Goal: Transaction & Acquisition: Purchase product/service

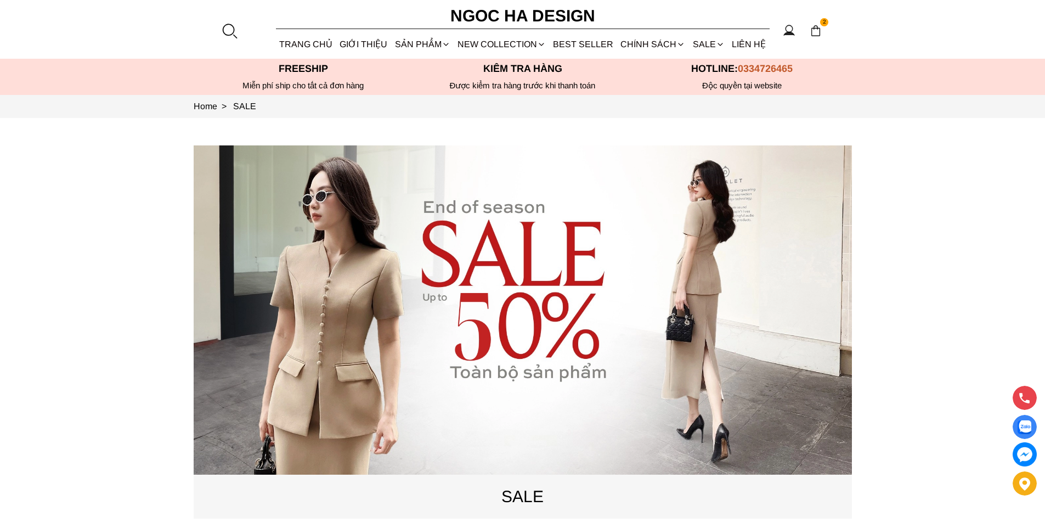
click at [228, 27] on div at bounding box center [229, 30] width 16 height 16
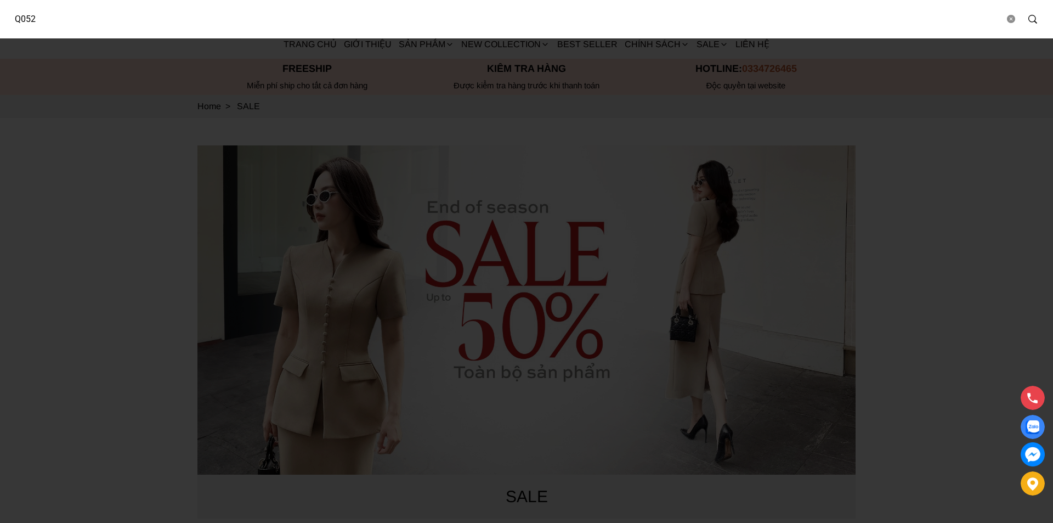
click at [160, 24] on input "Q052" at bounding box center [504, 19] width 999 height 25
type input "BJ143"
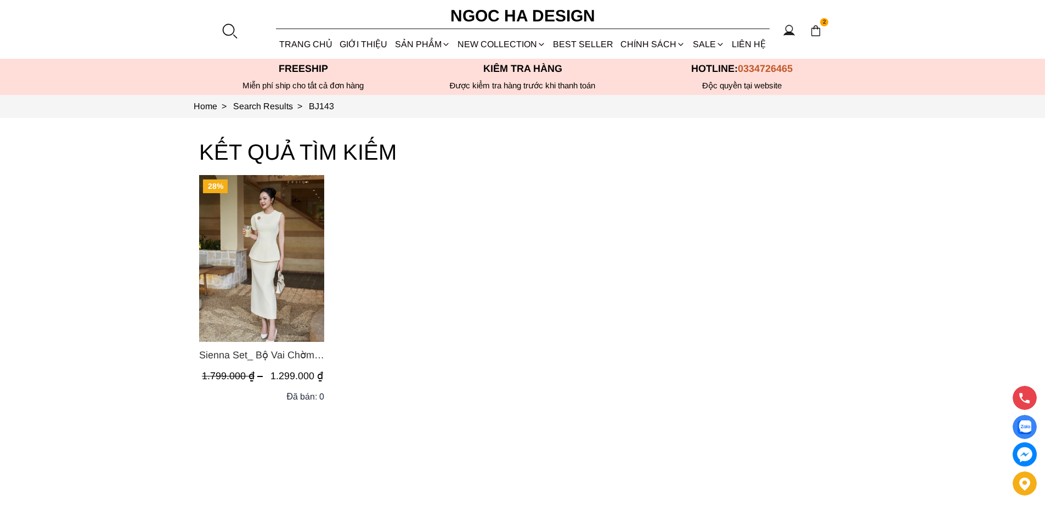
click at [270, 238] on img "Product image - Sienna Set_ Bộ Vai Chờm Bất Đối Xứng Mix Chân Váy Bút Chì BJ143" at bounding box center [261, 258] width 125 height 167
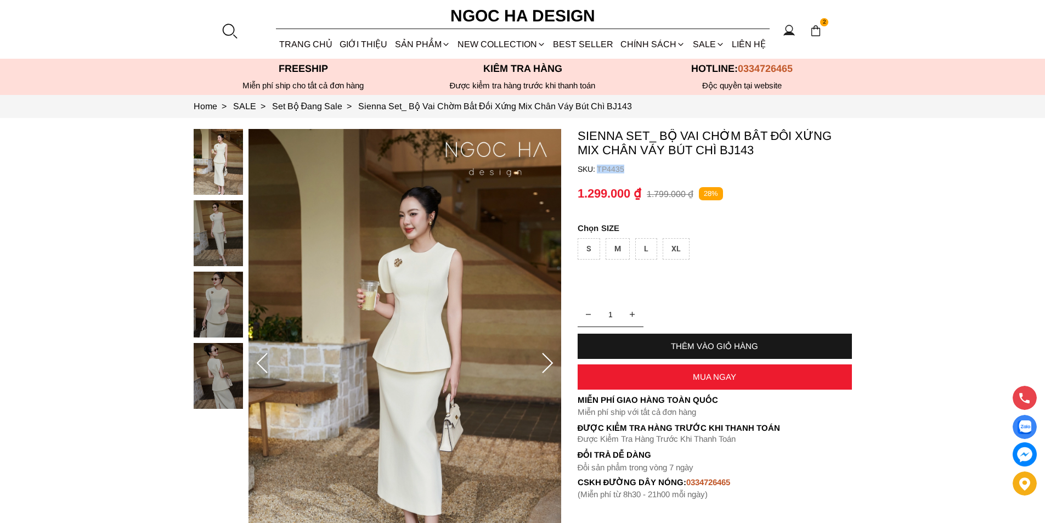
copy p "TP4435"
drag, startPoint x: 638, startPoint y: 166, endPoint x: 598, endPoint y: 174, distance: 40.9
click at [598, 174] on container "Sienna Set_ Bộ Vai Chờm Bất Đối Xứng Mix Chân Váy Bút Chì BJ143 SKU: TP4435 1 T…" at bounding box center [715, 314] width 274 height 370
